Goal: Task Accomplishment & Management: Manage account settings

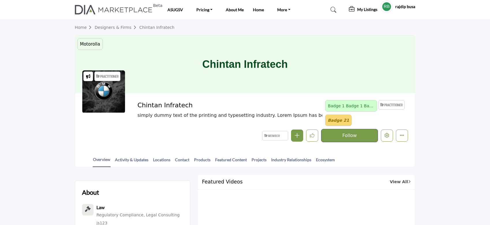
scroll to position [38, 0]
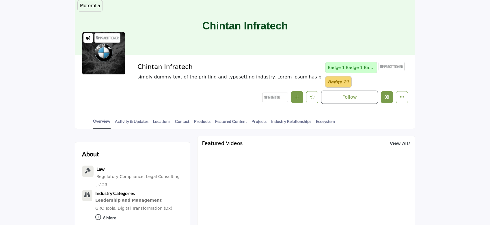
click at [388, 98] on icon "Edit company" at bounding box center [387, 97] width 5 height 5
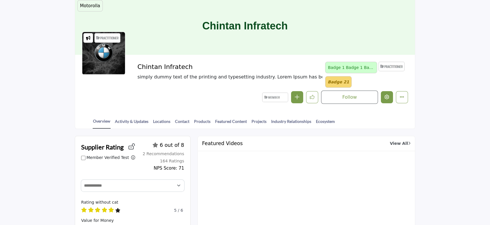
click at [389, 99] on icon "Edit company" at bounding box center [387, 97] width 5 height 5
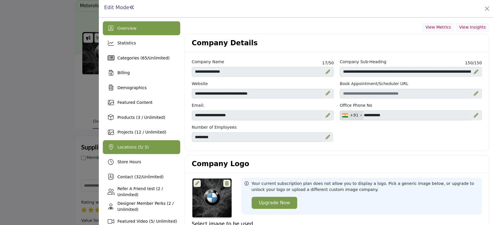
click at [141, 150] on span "Locations ( 5 / 5)" at bounding box center [132, 147] width 31 height 5
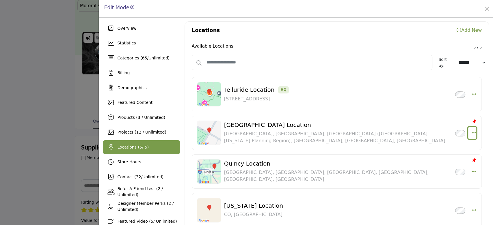
click at [469, 131] on button "button" at bounding box center [472, 133] width 8 height 12
click at [438, 174] on link "Edit" at bounding box center [446, 174] width 56 height 10
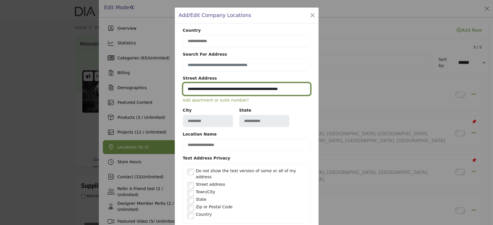
click at [214, 90] on input "**********" at bounding box center [247, 89] width 128 height 12
drag, startPoint x: 185, startPoint y: 89, endPoint x: 373, endPoint y: 92, distance: 188.1
click at [373, 92] on div "**********" at bounding box center [246, 112] width 493 height 225
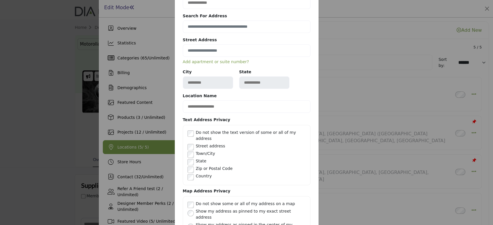
click at [266, 126] on div "**********" at bounding box center [247, 125] width 128 height 272
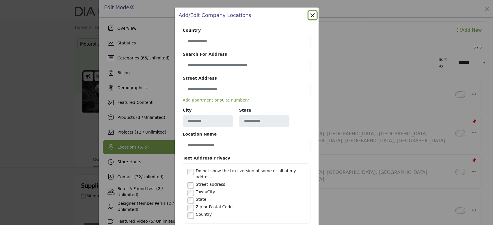
scroll to position [96, 0]
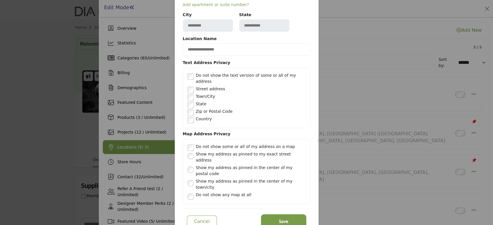
click at [282, 218] on span "Save" at bounding box center [283, 221] width 9 height 7
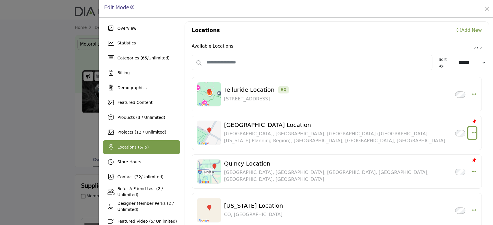
click at [473, 132] on icon "button" at bounding box center [474, 132] width 5 height 5
click at [433, 172] on link "Edit" at bounding box center [446, 174] width 56 height 10
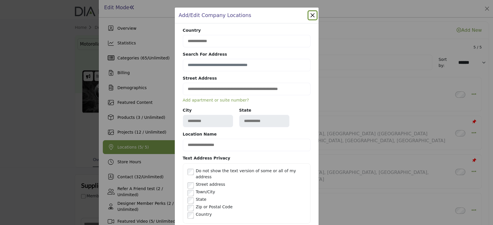
click at [311, 13] on button "Close" at bounding box center [313, 15] width 8 height 8
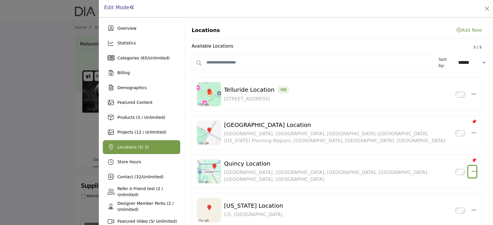
click at [472, 172] on icon "button" at bounding box center [474, 171] width 5 height 5
click at [439, 144] on link "Edit" at bounding box center [446, 144] width 56 height 10
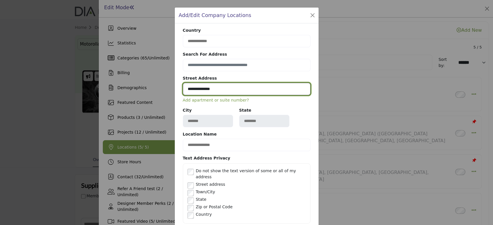
drag, startPoint x: 237, startPoint y: 88, endPoint x: 178, endPoint y: 86, distance: 59.0
click at [178, 86] on div "**********" at bounding box center [247, 178] width 144 height 311
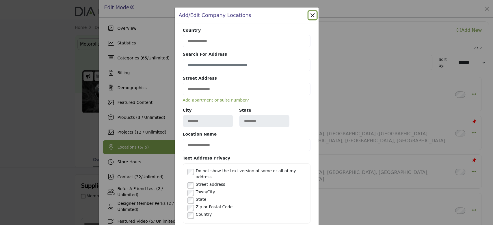
click at [178, 86] on div "**********" at bounding box center [247, 178] width 144 height 311
click at [309, 15] on button "Close" at bounding box center [313, 15] width 8 height 8
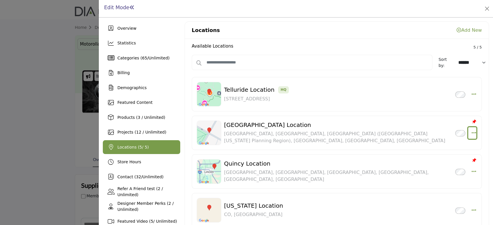
click at [473, 134] on icon "button" at bounding box center [474, 132] width 5 height 5
click at [441, 175] on link "Edit" at bounding box center [446, 174] width 56 height 10
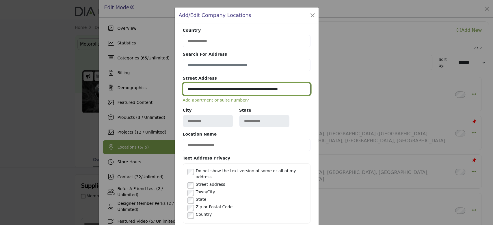
drag, startPoint x: 185, startPoint y: 91, endPoint x: 334, endPoint y: 91, distance: 149.4
click at [334, 91] on div "**********" at bounding box center [246, 112] width 493 height 225
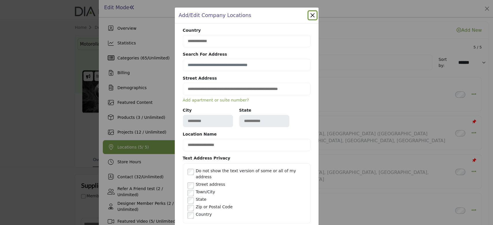
click at [334, 91] on div "**********" at bounding box center [246, 112] width 493 height 225
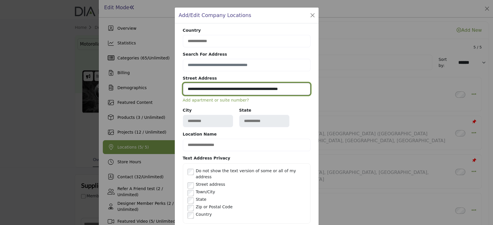
click at [300, 89] on input "**********" at bounding box center [247, 89] width 128 height 12
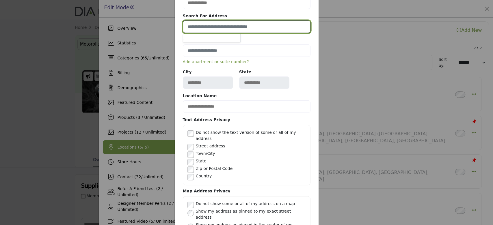
scroll to position [77, 0]
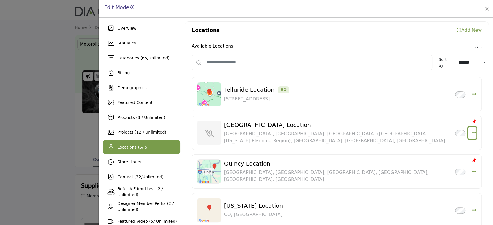
click at [473, 133] on icon "button" at bounding box center [474, 132] width 5 height 5
click at [439, 174] on link "Edit" at bounding box center [446, 174] width 56 height 10
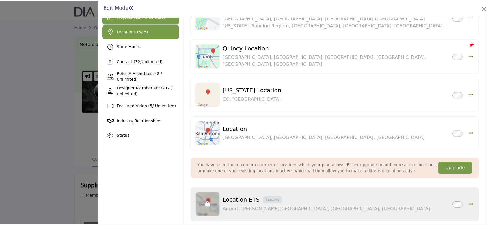
scroll to position [0, 0]
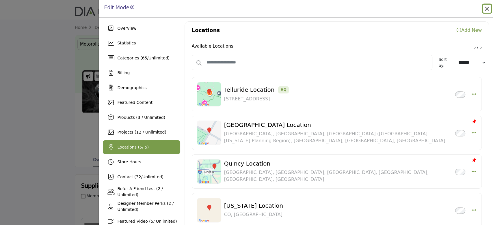
click at [488, 7] on button "Close" at bounding box center [487, 9] width 8 height 8
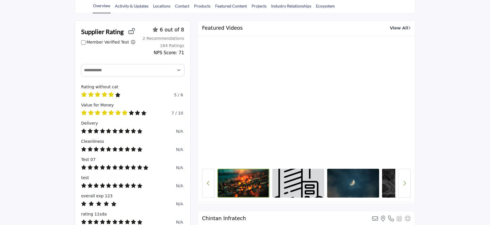
scroll to position [116, 0]
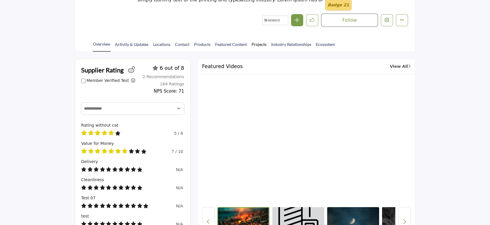
click at [255, 43] on link "Projects" at bounding box center [259, 46] width 16 height 10
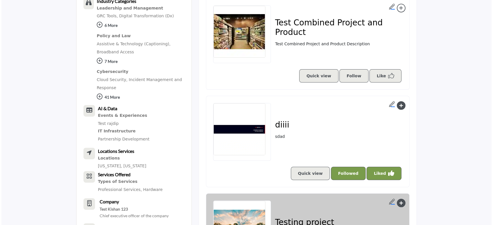
scroll to position [538, 0]
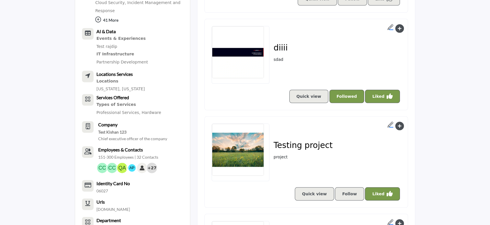
click at [321, 194] on link "Quick view" at bounding box center [314, 194] width 39 height 13
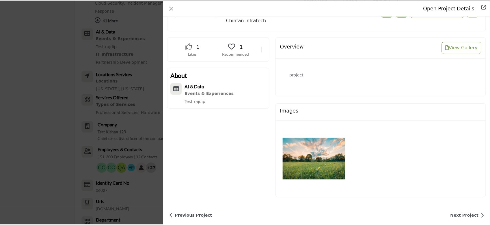
scroll to position [83, 0]
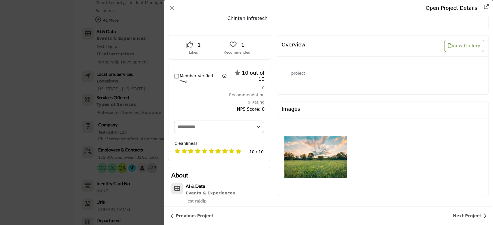
click at [326, 162] on img "Data Modal" at bounding box center [315, 157] width 63 height 63
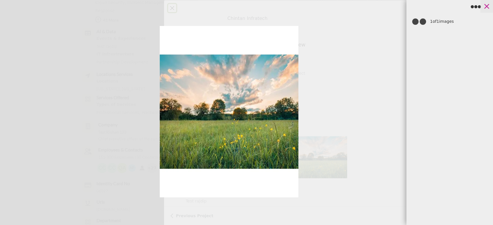
click at [489, 8] on icon at bounding box center [487, 6] width 9 height 9
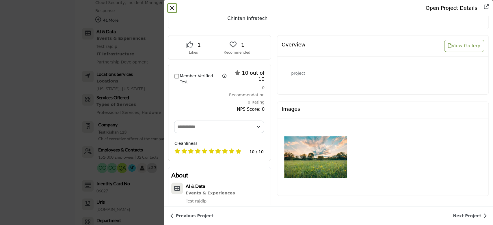
click at [170, 8] on button "Close" at bounding box center [172, 8] width 8 height 8
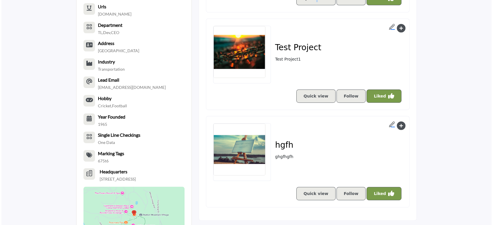
scroll to position [730, 0]
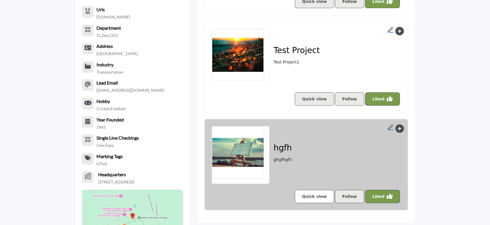
click at [319, 193] on link "Quick view" at bounding box center [314, 196] width 39 height 13
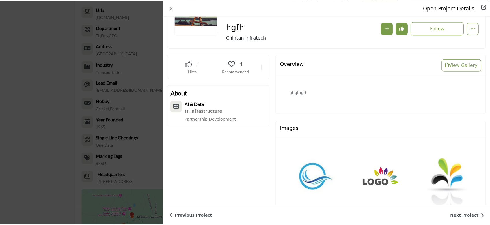
scroll to position [83, 0]
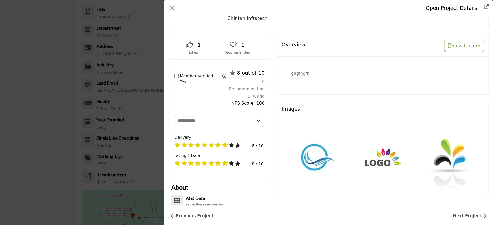
click at [327, 156] on img "Data Modal" at bounding box center [315, 157] width 63 height 63
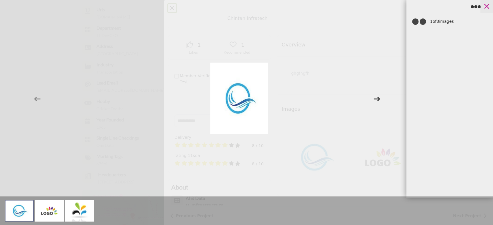
click at [485, 5] on icon at bounding box center [487, 6] width 9 height 9
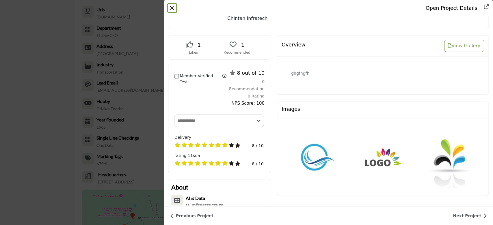
drag, startPoint x: 171, startPoint y: 7, endPoint x: 176, endPoint y: 6, distance: 4.8
click at [174, 7] on button "Close" at bounding box center [172, 8] width 8 height 8
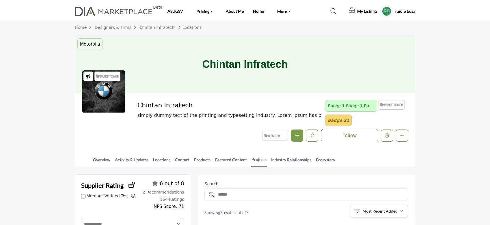
click at [413, 11] on h5 "rajdip busa" at bounding box center [406, 11] width 20 height 6
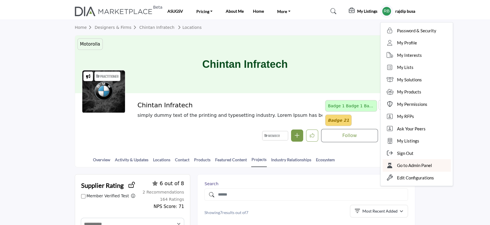
click at [424, 165] on span "Go to Admin Panel" at bounding box center [414, 165] width 35 height 7
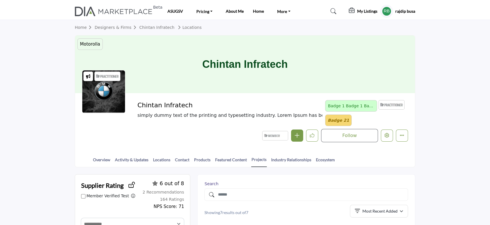
click at [409, 11] on h5 "rajdip busa" at bounding box center [406, 11] width 20 height 6
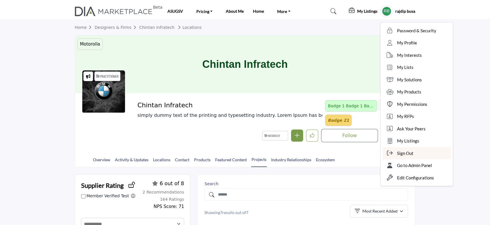
click at [409, 153] on span "Sign Out" at bounding box center [405, 153] width 16 height 7
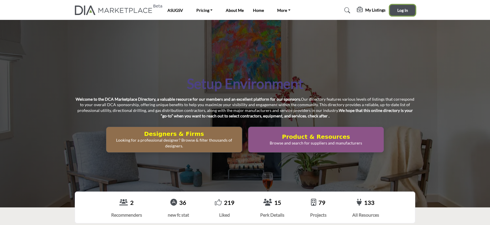
click at [408, 8] on button "Log In" at bounding box center [402, 10] width 25 height 11
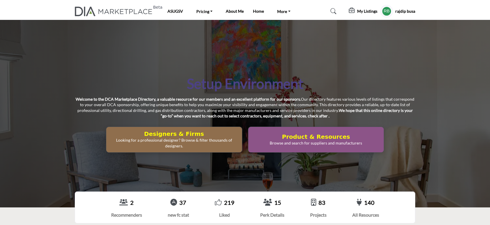
click at [404, 10] on h5 "rajdip busa" at bounding box center [406, 11] width 20 height 6
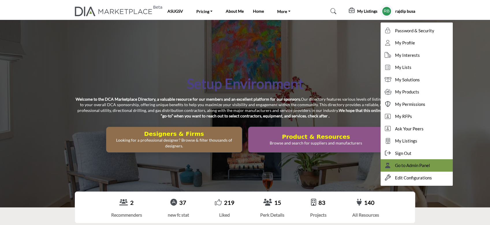
click at [416, 168] on span "Go to Admin Panel" at bounding box center [412, 165] width 35 height 7
